Goal: Information Seeking & Learning: Learn about a topic

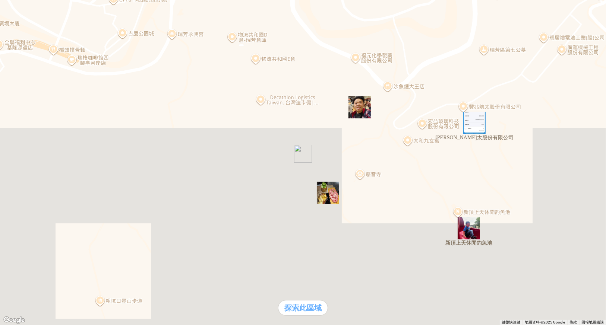
click at [465, 236] on img "新頂上天休閒釣魚池" at bounding box center [468, 228] width 22 height 22
click at [137, 8] on img at bounding box center [70, 70] width 134 height 134
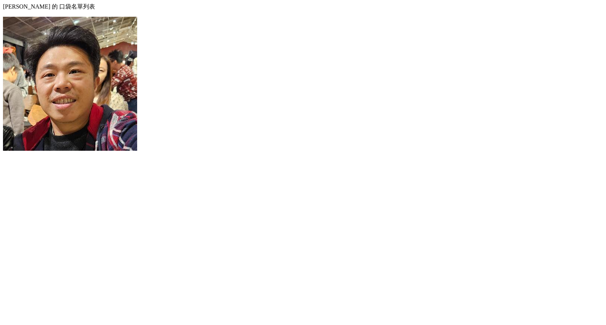
scroll to position [112, 0]
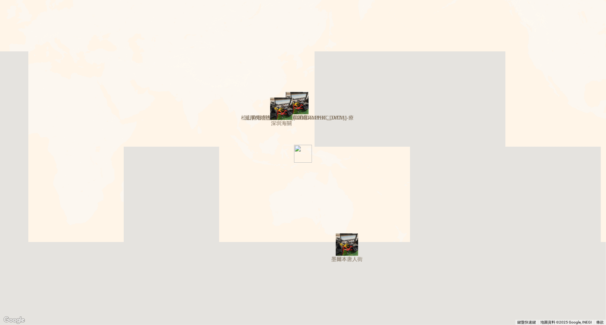
click at [10, 16] on div at bounding box center [303, 16] width 600 height 0
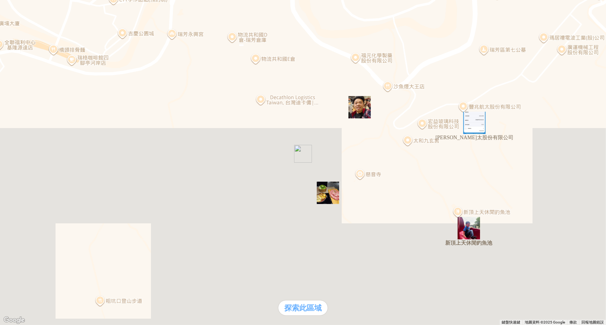
click at [432, 161] on div "熱門卡片" at bounding box center [303, 157] width 600 height 8
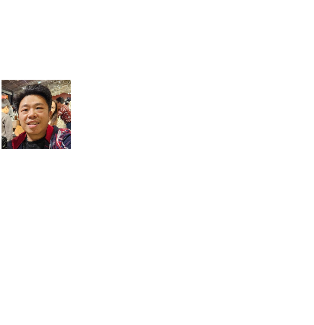
scroll to position [25, 0]
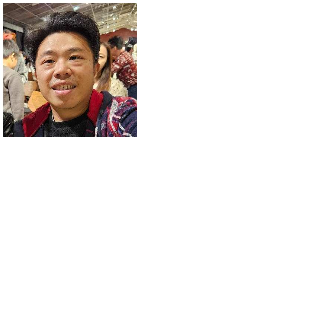
scroll to position [1421, 0]
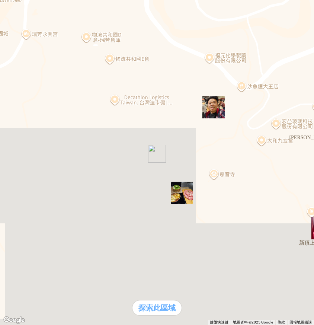
click at [35, 145] on div "熱門口袋名單" at bounding box center [21, 141] width 36 height 8
click at [31, 145] on div "熱門口袋名單" at bounding box center [157, 141] width 308 height 8
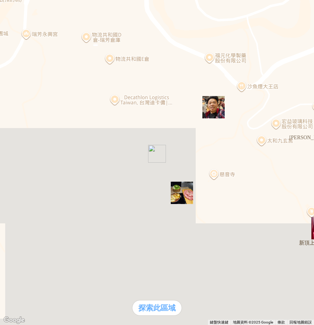
click at [35, 145] on div "熱門口袋名單" at bounding box center [157, 141] width 308 height 8
click at [34, 145] on div "熱門口袋名單" at bounding box center [157, 141] width 308 height 8
click at [32, 145] on div "熱門口袋名單" at bounding box center [157, 141] width 308 height 8
click at [33, 145] on div "熱門口袋名單" at bounding box center [157, 141] width 308 height 8
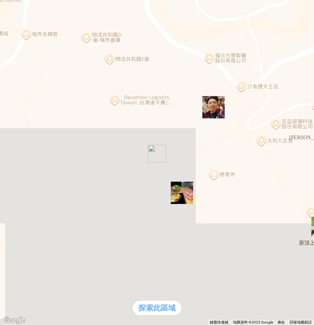
click at [27, 145] on div "熱門口袋名單" at bounding box center [157, 141] width 308 height 8
click at [30, 145] on div "熱門口袋名單" at bounding box center [157, 141] width 308 height 8
click at [31, 145] on div "熱門口袋名單" at bounding box center [157, 141] width 308 height 8
click at [43, 145] on div "熱門口袋名單" at bounding box center [157, 141] width 308 height 8
click at [33, 145] on div "熱門口袋名單" at bounding box center [157, 141] width 308 height 8
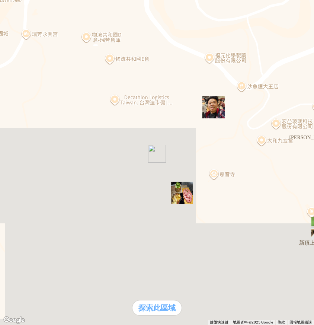
click at [35, 145] on div "熱門口袋名單" at bounding box center [157, 141] width 308 height 8
click at [26, 145] on div "熱門口袋名單" at bounding box center [157, 141] width 308 height 8
click at [38, 145] on div "熱門口袋名單" at bounding box center [157, 141] width 308 height 8
click at [28, 145] on div "熱門口袋名單" at bounding box center [157, 141] width 308 height 8
click at [19, 168] on div "熱門口袋名單 支援前線 熱門卡片 通知" at bounding box center [157, 152] width 308 height 31
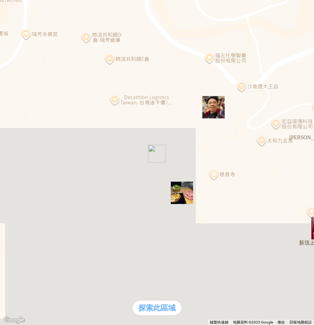
click at [23, 145] on div "熱門口袋名單" at bounding box center [157, 141] width 308 height 8
click at [36, 145] on div "熱門口袋名單" at bounding box center [157, 141] width 308 height 8
click at [37, 145] on div "熱門口袋名單" at bounding box center [157, 141] width 308 height 8
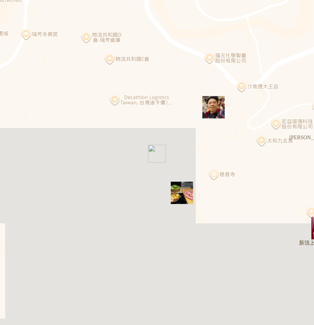
click at [39, 161] on div "熱門卡片" at bounding box center [21, 157] width 36 height 8
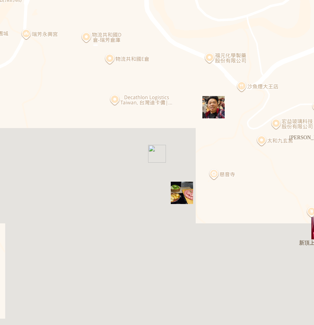
click at [37, 145] on div "熱門口袋名單" at bounding box center [21, 141] width 36 height 8
click at [39, 161] on div "熱門卡片" at bounding box center [21, 157] width 36 height 8
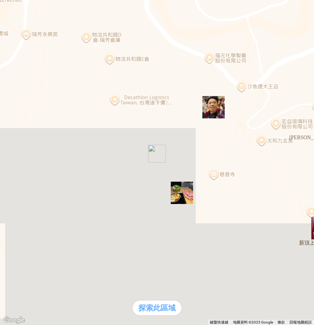
click at [39, 145] on div "熱門口袋名單" at bounding box center [21, 141] width 36 height 8
click at [37, 145] on div "熱門口袋名單" at bounding box center [21, 141] width 36 height 8
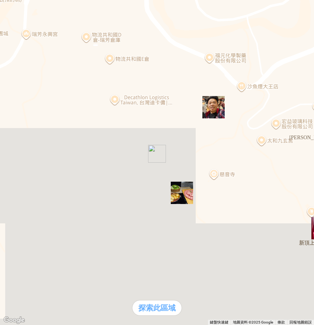
click at [39, 161] on div "熱門卡片" at bounding box center [21, 157] width 36 height 8
click at [39, 153] on div "支援前線" at bounding box center [21, 149] width 36 height 8
drag, startPoint x: 147, startPoint y: 112, endPoint x: 220, endPoint y: 114, distance: 73.0
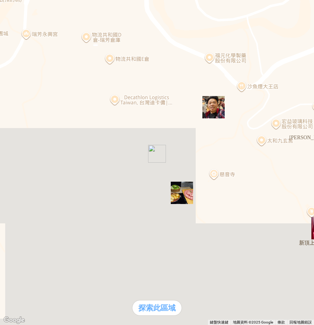
drag, startPoint x: 146, startPoint y: 93, endPoint x: 188, endPoint y: 94, distance: 42.1
